Goal: Task Accomplishment & Management: Manage account settings

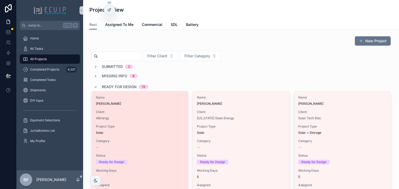
click at [124, 105] on span "Michael Meyrowitz" at bounding box center [140, 104] width 88 height 4
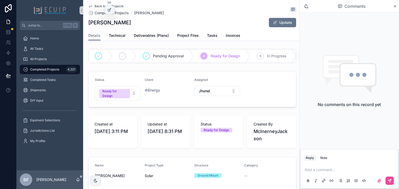
drag, startPoint x: 137, startPoint y: 23, endPoint x: 86, endPoint y: 23, distance: 50.9
click at [86, 23] on div "Back to All Projects Completed Projects Michael Meyrowitz Michael Meyrowitz Upd…" at bounding box center [192, 20] width 214 height 41
copy h1 "Michael Meyrowitz"
click at [124, 80] on form "Status Ready for Design Client 4IEnergy Assigned Jhunel" at bounding box center [191, 89] width 207 height 35
click at [127, 98] on span "Ready for Design" at bounding box center [114, 93] width 31 height 9
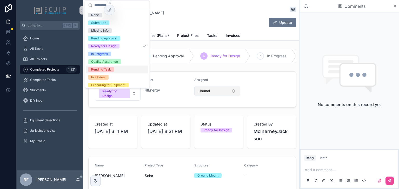
click at [210, 96] on button "Jhunel" at bounding box center [217, 91] width 46 height 10
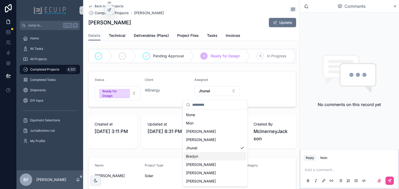
click at [211, 157] on div "Bradyn" at bounding box center [215, 156] width 62 height 8
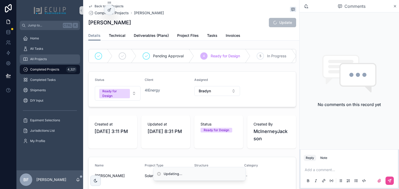
click at [31, 58] on span "All Projects" at bounding box center [38, 59] width 17 height 4
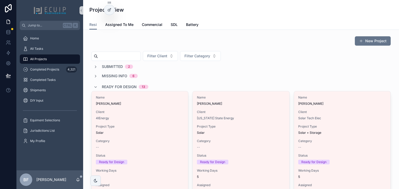
click at [115, 86] on span "Ready for Design" at bounding box center [119, 86] width 35 height 5
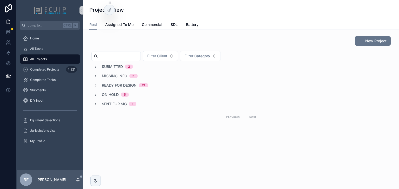
click at [120, 68] on span "Submitted" at bounding box center [112, 66] width 21 height 5
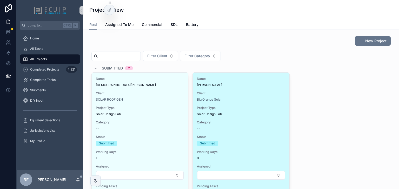
click at [259, 90] on div "Name PIOTR MAJEWSKI Client Big Orange Solar Project Type Solar Design Lab Categ…" at bounding box center [241, 134] width 96 height 122
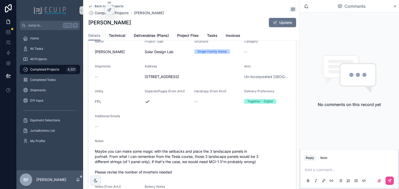
scroll to position [125, 0]
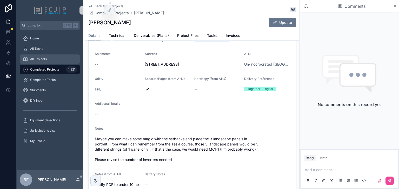
click at [58, 56] on div "All Projects" at bounding box center [50, 59] width 54 height 8
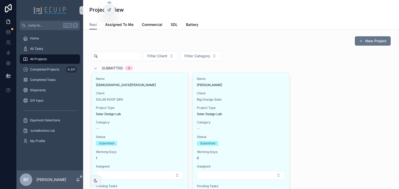
click at [102, 66] on span "Submitted" at bounding box center [112, 68] width 21 height 5
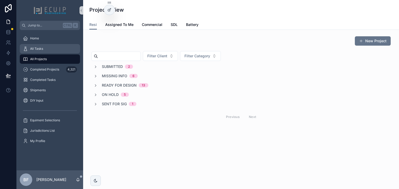
click at [46, 48] on div "All Tasks" at bounding box center [50, 49] width 54 height 8
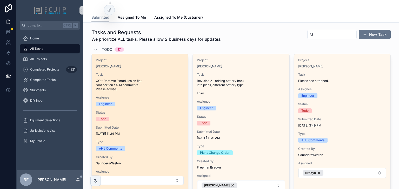
click at [145, 58] on div "Project Marisel Izquierdo Task CO - Remove 9 modules on flat roof portion / AHJ…" at bounding box center [140, 121] width 96 height 135
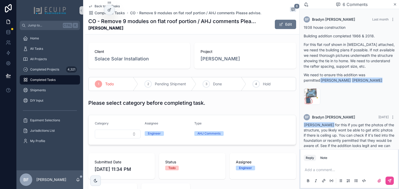
scroll to position [120, 0]
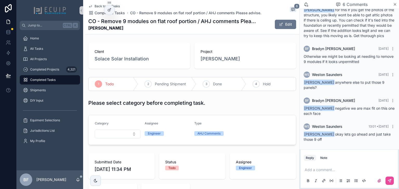
drag, startPoint x: 128, startPoint y: 31, endPoint x: 88, endPoint y: 31, distance: 39.7
click at [88, 31] on strong "Marisel Izquierdo" at bounding box center [172, 28] width 169 height 6
copy strong "Marisel Izquierdo"
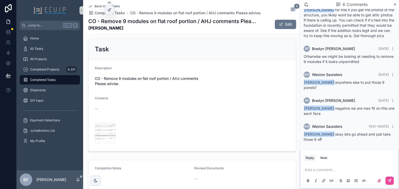
scroll to position [221, 0]
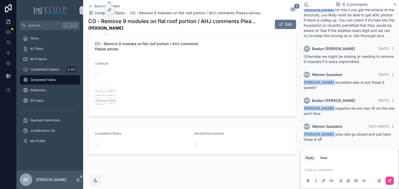
click at [250, 106] on div "Screenshot-2025-08-06-at-11.27.49-PM .png" at bounding box center [192, 98] width 195 height 21
click at [291, 21] on button "Edit" at bounding box center [285, 24] width 21 height 9
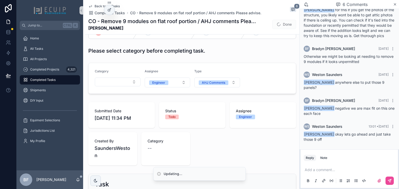
scroll to position [0, 0]
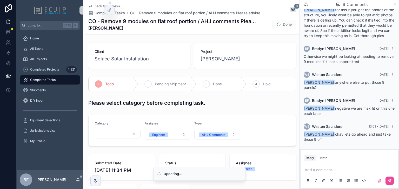
click at [154, 89] on div "2 Pending Shipment" at bounding box center [167, 83] width 58 height 13
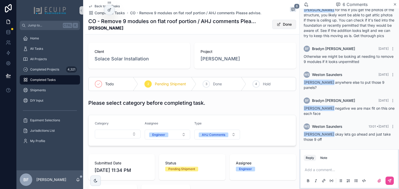
click at [287, 25] on button "Done" at bounding box center [284, 24] width 24 height 9
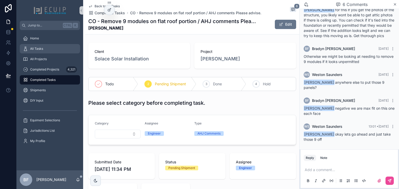
click at [42, 46] on div "All Tasks" at bounding box center [50, 49] width 54 height 8
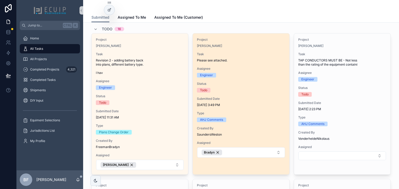
scroll to position [21, 0]
click at [246, 60] on span "Please see attached." at bounding box center [241, 60] width 88 height 4
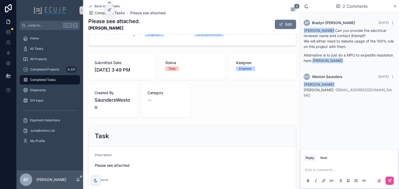
scroll to position [166, 0]
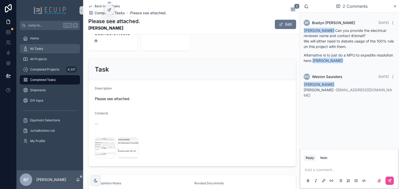
click at [50, 49] on div "All Tasks" at bounding box center [50, 49] width 54 height 8
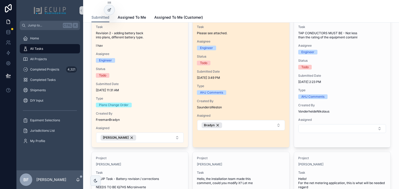
scroll to position [104, 0]
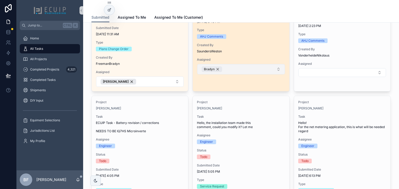
click at [216, 69] on div "Bradyn" at bounding box center [211, 69] width 20 height 6
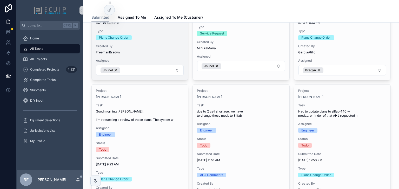
scroll to position [291, 0]
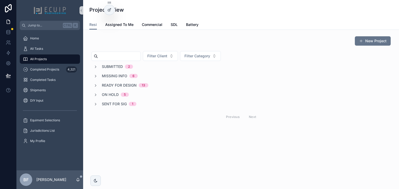
click at [116, 87] on span "Ready for Design" at bounding box center [119, 85] width 35 height 5
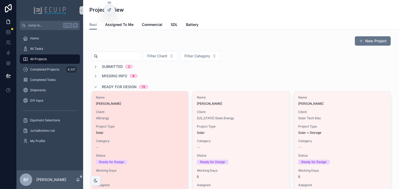
click at [150, 108] on div "Name Michael Meyrowitz Client 4IEnergy Project Type Solar Category -- Status Re…" at bounding box center [140, 152] width 96 height 123
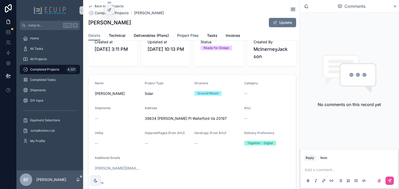
scroll to position [62, 0]
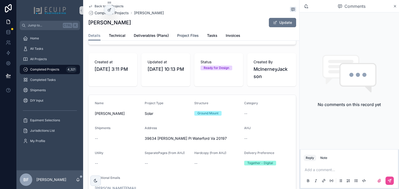
click at [178, 35] on span "Project Files" at bounding box center [188, 35] width 22 height 5
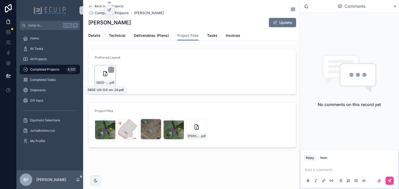
click at [99, 83] on span "SBSE-US-DS-en-24" at bounding box center [102, 83] width 13 height 4
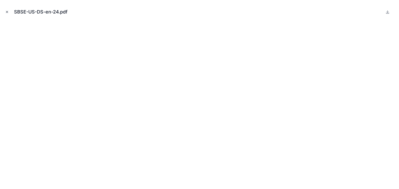
click at [7, 13] on icon "Close modal" at bounding box center [7, 12] width 4 height 4
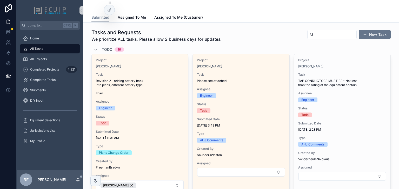
click at [110, 49] on span "Todo" at bounding box center [107, 49] width 11 height 5
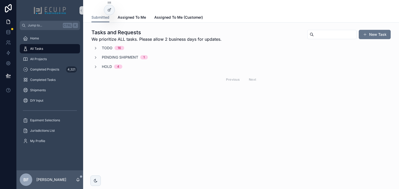
click at [112, 67] on div "Hold 4" at bounding box center [112, 66] width 20 height 5
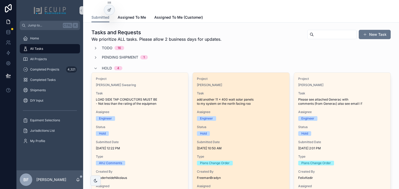
click at [239, 77] on span "Project" at bounding box center [241, 79] width 88 height 4
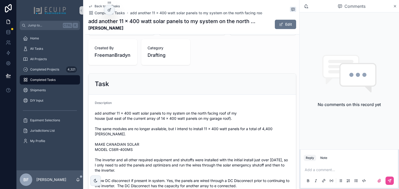
scroll to position [277, 0]
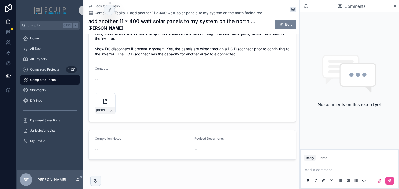
click at [284, 26] on button "Edit" at bounding box center [285, 24] width 21 height 9
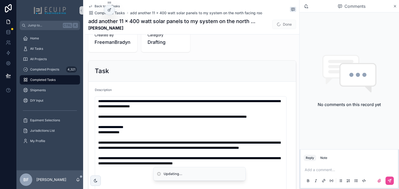
scroll to position [134, 0]
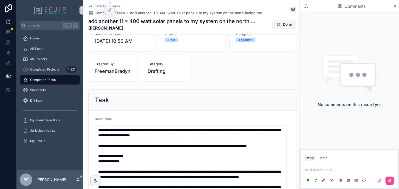
click at [274, 22] on button "Done" at bounding box center [284, 24] width 24 height 9
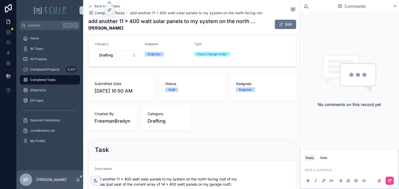
scroll to position [0, 0]
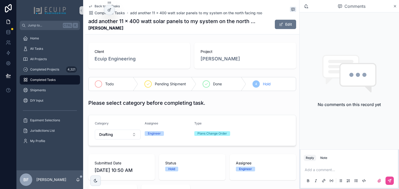
click at [119, 90] on div "Todo" at bounding box center [113, 83] width 50 height 13
click at [53, 50] on div "All Tasks" at bounding box center [50, 49] width 54 height 8
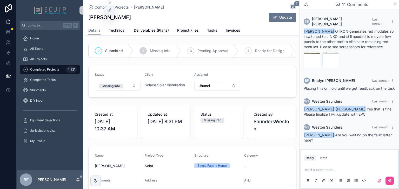
scroll to position [284, 0]
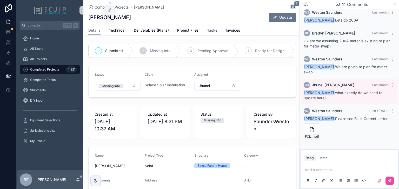
click at [212, 30] on span "Tasks" at bounding box center [212, 30] width 10 height 5
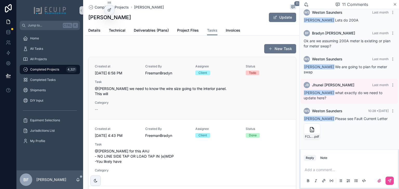
click at [151, 86] on span "@[PERSON_NAME] we need to know the wire size going to the interior panel. This …" at bounding box center [192, 91] width 195 height 10
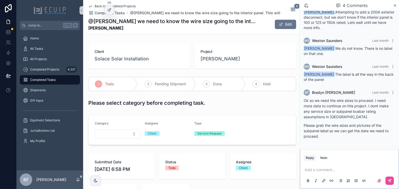
scroll to position [104, 0]
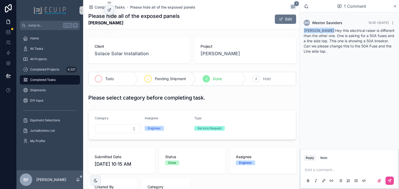
click at [111, 83] on div "Todo" at bounding box center [113, 78] width 50 height 13
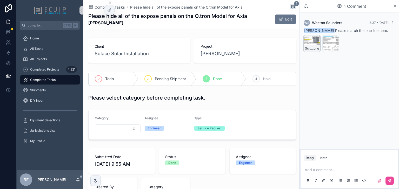
click at [306, 50] on span "Screenshot-2025-09-04-at-4.36.48-PM" at bounding box center [309, 48] width 8 height 4
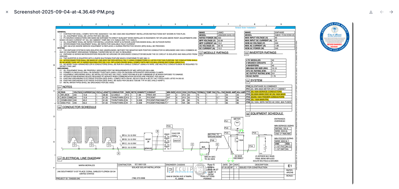
click at [5, 14] on button "Close modal" at bounding box center [7, 12] width 6 height 6
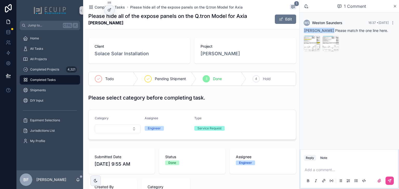
drag, startPoint x: 112, startPoint y: 78, endPoint x: 132, endPoint y: 99, distance: 29.4
click at [112, 78] on span "Todo" at bounding box center [109, 78] width 9 height 5
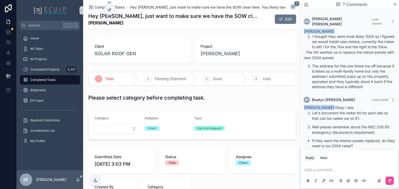
scroll to position [213, 0]
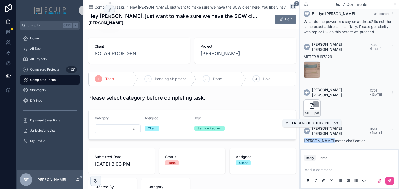
click at [309, 115] on span "METER-8197330-UTILITY-BILL-" at bounding box center [309, 113] width 9 height 4
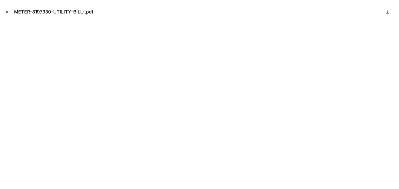
click at [6, 12] on icon "Close modal" at bounding box center [7, 12] width 2 height 2
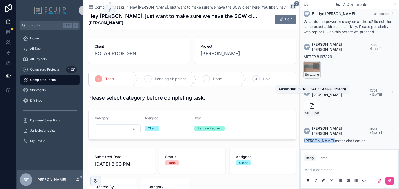
click at [309, 77] on span "Screenshot-2025-09-04-at-3.46.43-PM" at bounding box center [309, 75] width 8 height 4
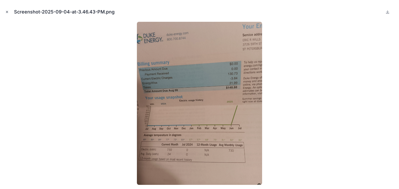
click at [6, 12] on icon "Close modal" at bounding box center [7, 12] width 2 height 2
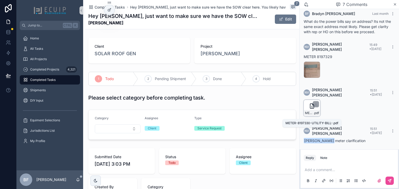
click at [308, 114] on span "METER-8197330-UTILITY-BILL-" at bounding box center [309, 113] width 9 height 4
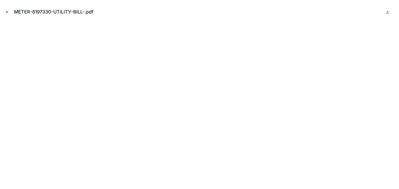
click at [7, 11] on icon "Close modal" at bounding box center [7, 12] width 4 height 4
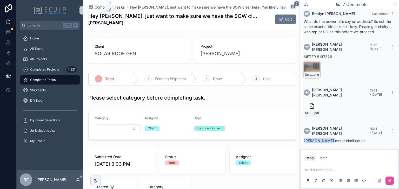
click at [315, 78] on div "Screenshot-2025-09-04-at-3.46.43-PM .png" at bounding box center [312, 75] width 16 height 6
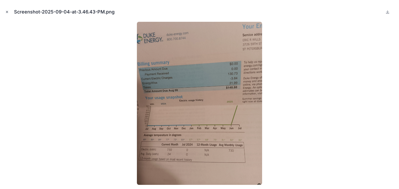
click at [8, 12] on icon "Close modal" at bounding box center [7, 12] width 4 height 4
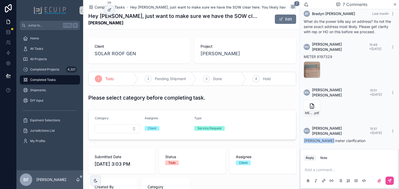
click at [205, 57] on div "Project [PERSON_NAME]" at bounding box center [245, 51] width 102 height 26
click at [208, 55] on span "[PERSON_NAME]" at bounding box center [219, 53] width 39 height 7
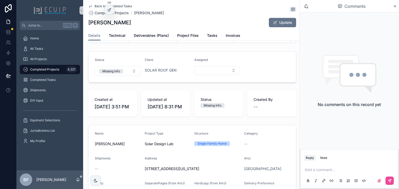
scroll to position [21, 0]
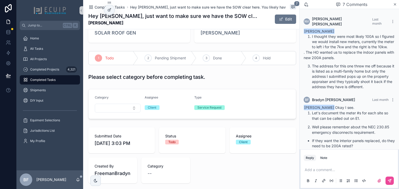
scroll to position [213, 0]
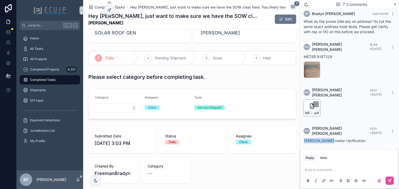
click at [304, 116] on div "METER-8197330-UTILITY-BILL- .pdf" at bounding box center [312, 113] width 16 height 6
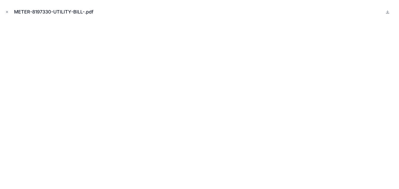
click at [393, 12] on div at bounding box center [389, 12] width 10 height 6
click at [386, 11] on icon at bounding box center [387, 12] width 4 height 4
click at [5, 10] on icon "Close modal" at bounding box center [7, 12] width 4 height 4
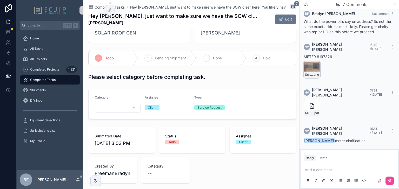
click at [314, 68] on icon "scrollable content" at bounding box center [315, 66] width 4 height 4
click at [215, 32] on span "[PERSON_NAME]" at bounding box center [219, 32] width 39 height 7
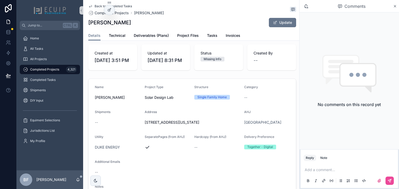
scroll to position [104, 0]
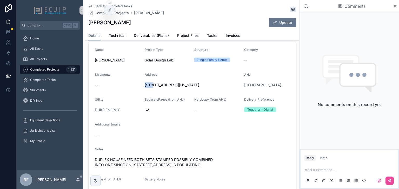
drag, startPoint x: 142, startPoint y: 94, endPoint x: 152, endPoint y: 95, distance: 10.2
click at [152, 95] on form "Name [PERSON_NAME] Project Type Solar Design Lab Structure Single Family Home C…" at bounding box center [191, 121] width 207 height 159
copy span "3724"
click at [283, 25] on button "Update" at bounding box center [282, 22] width 27 height 9
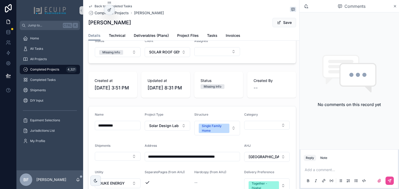
scroll to position [42, 0]
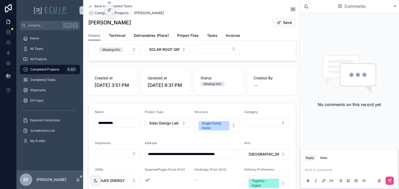
click at [112, 127] on input "**********" at bounding box center [117, 122] width 45 height 7
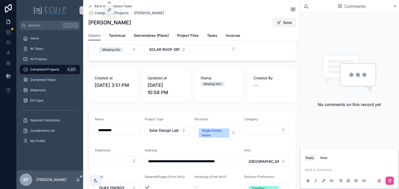
type input "**********"
click at [277, 20] on span "scrollable content" at bounding box center [279, 22] width 4 height 4
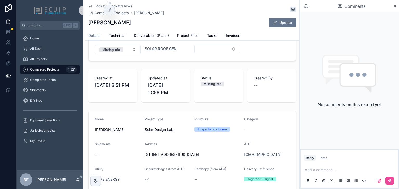
click at [214, 36] on span "Tasks" at bounding box center [212, 35] width 10 height 5
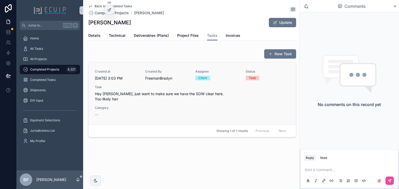
click at [215, 92] on span "Hey [PERSON_NAME], just want to make sure we have the SOW clear here. You likel…" at bounding box center [192, 96] width 195 height 10
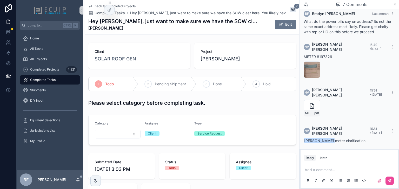
click at [215, 58] on span "[PERSON_NAME]" at bounding box center [219, 58] width 39 height 7
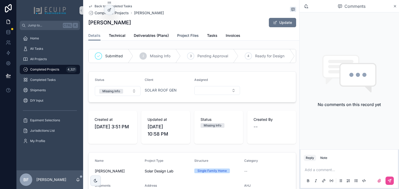
click at [177, 34] on span "Project Files" at bounding box center [188, 35] width 22 height 5
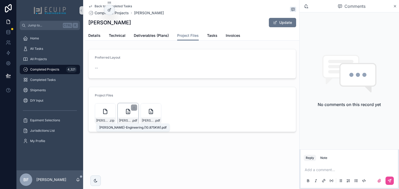
click at [128, 121] on span "[PERSON_NAME]-Engineering.(10.875KW)" at bounding box center [125, 121] width 13 height 4
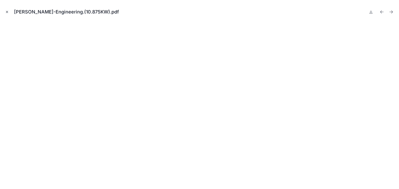
click at [6, 12] on icon "Close modal" at bounding box center [7, 12] width 2 height 2
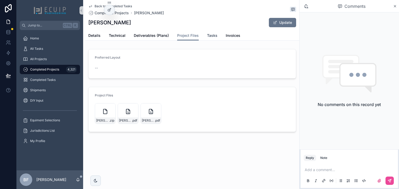
click at [213, 36] on span "Tasks" at bounding box center [212, 35] width 10 height 5
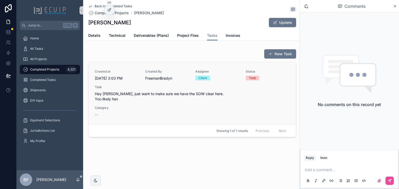
click at [183, 97] on span "Hey [PERSON_NAME], just want to make sure we have the SOW clear here. You likel…" at bounding box center [192, 96] width 195 height 10
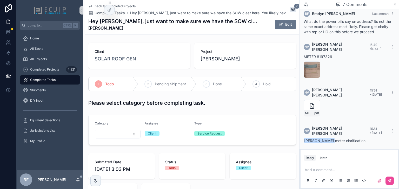
click at [205, 57] on span "[PERSON_NAME]" at bounding box center [219, 58] width 39 height 7
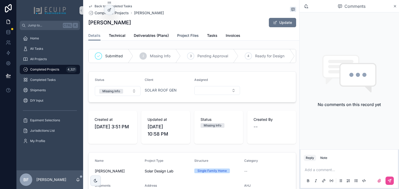
click at [187, 33] on span "Project Files" at bounding box center [188, 35] width 22 height 5
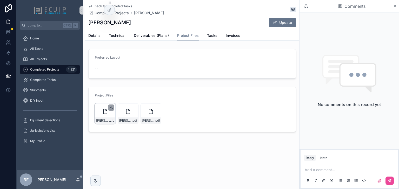
click at [109, 107] on icon "scrollable content" at bounding box center [111, 108] width 4 height 4
click at [209, 37] on span "Tasks" at bounding box center [212, 35] width 10 height 5
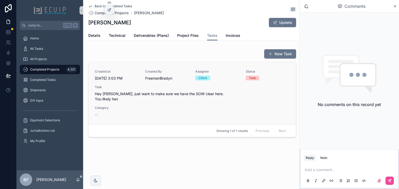
click at [202, 99] on span "Hey [PERSON_NAME], just want to make sure we have the SOW clear here. You likel…" at bounding box center [192, 96] width 195 height 10
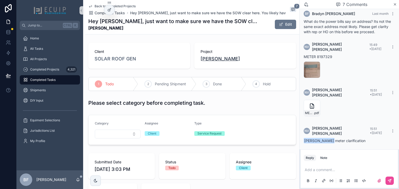
click at [209, 60] on span "[PERSON_NAME]" at bounding box center [219, 58] width 39 height 7
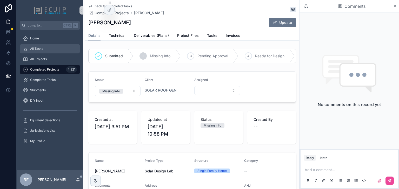
click at [60, 49] on div "All Tasks" at bounding box center [50, 49] width 54 height 8
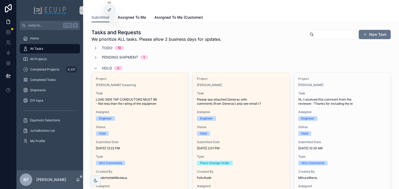
click at [104, 67] on span "Hold" at bounding box center [107, 68] width 10 height 5
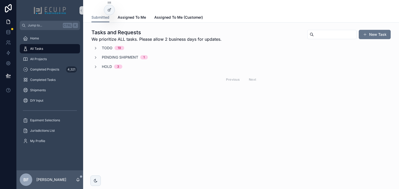
click at [105, 48] on span "Todo" at bounding box center [107, 47] width 11 height 5
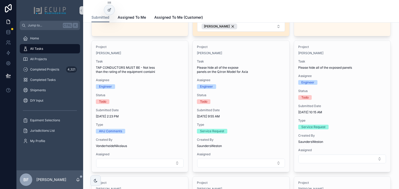
scroll to position [166, 0]
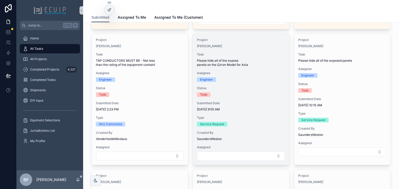
click at [258, 56] on span "Task" at bounding box center [241, 54] width 88 height 4
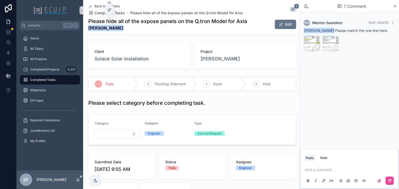
drag, startPoint x: 108, startPoint y: 30, endPoint x: 87, endPoint y: 30, distance: 20.8
click at [87, 30] on div "Back to All Tasks Completed Tasks Please hide all of the expose panels on the Q…" at bounding box center [192, 17] width 214 height 35
copy strong "[PERSON_NAME]"
click at [151, 30] on strong "[PERSON_NAME]" at bounding box center [167, 28] width 159 height 6
click at [46, 47] on div "All Tasks" at bounding box center [50, 49] width 54 height 8
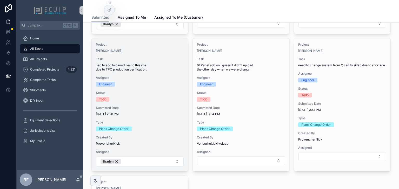
scroll to position [810, 0]
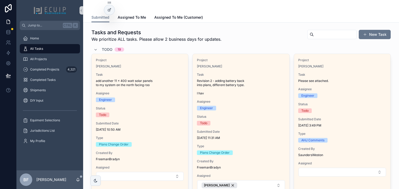
click at [98, 50] on div "Todo 19" at bounding box center [108, 49] width 31 height 8
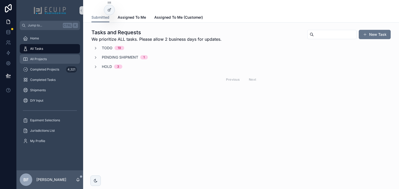
click at [59, 61] on div "All Projects" at bounding box center [50, 59] width 54 height 8
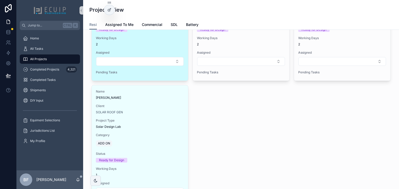
scroll to position [519, 0]
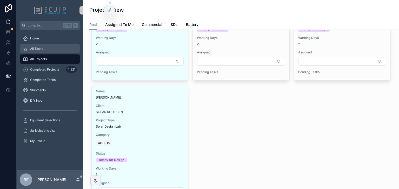
click at [58, 46] on div "All Tasks" at bounding box center [50, 49] width 54 height 8
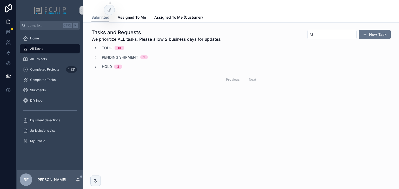
click at [114, 48] on span "19" at bounding box center [119, 48] width 10 height 4
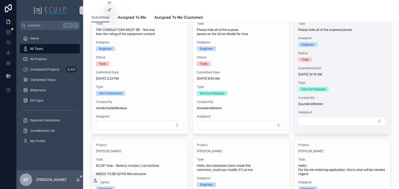
scroll to position [166, 0]
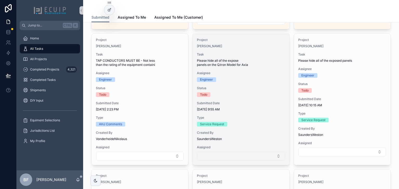
click at [271, 160] on button "Select Button" at bounding box center [240, 156] width 87 height 9
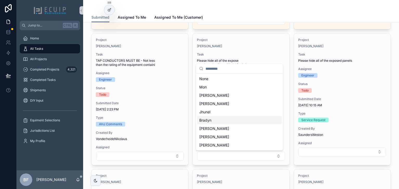
click at [255, 122] on div "Bradyn" at bounding box center [239, 120] width 85 height 8
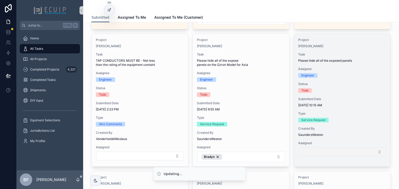
click at [328, 150] on button "Select Button" at bounding box center [341, 152] width 87 height 9
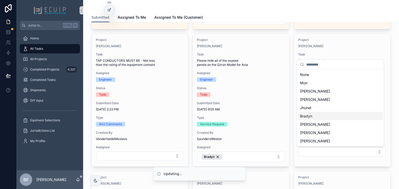
click at [324, 112] on div "Bradyn" at bounding box center [340, 116] width 85 height 8
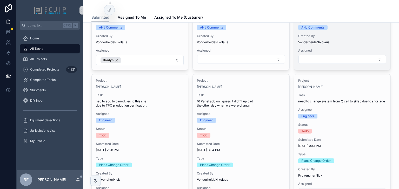
scroll to position [685, 0]
